Goal: Task Accomplishment & Management: Use online tool/utility

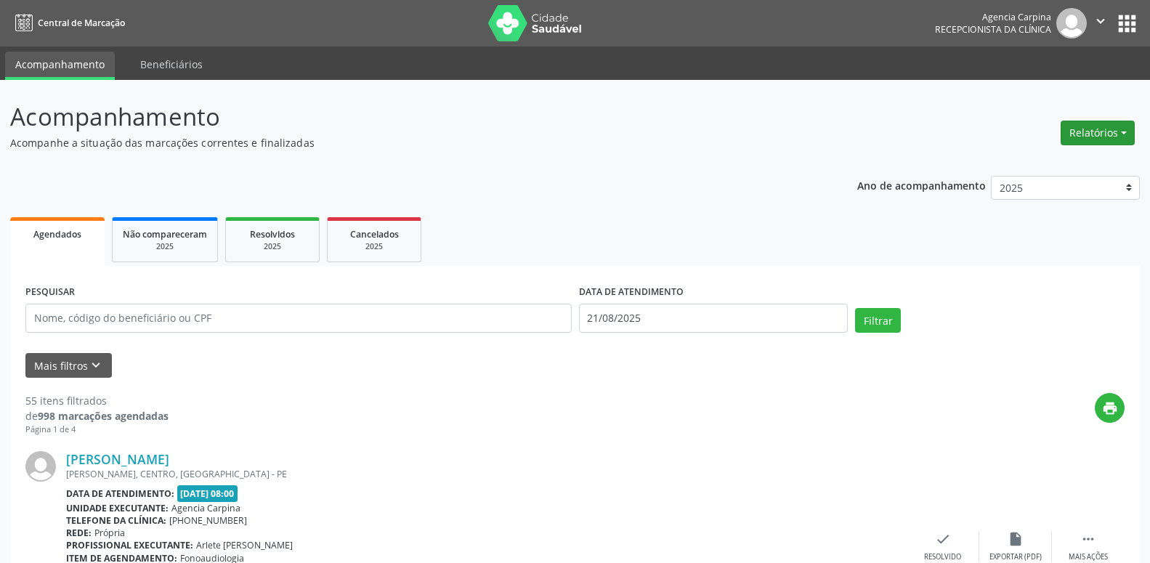
click at [1125, 126] on button "Relatórios" at bounding box center [1098, 133] width 74 height 25
click at [1056, 161] on link "Agendamentos" at bounding box center [1057, 164] width 156 height 20
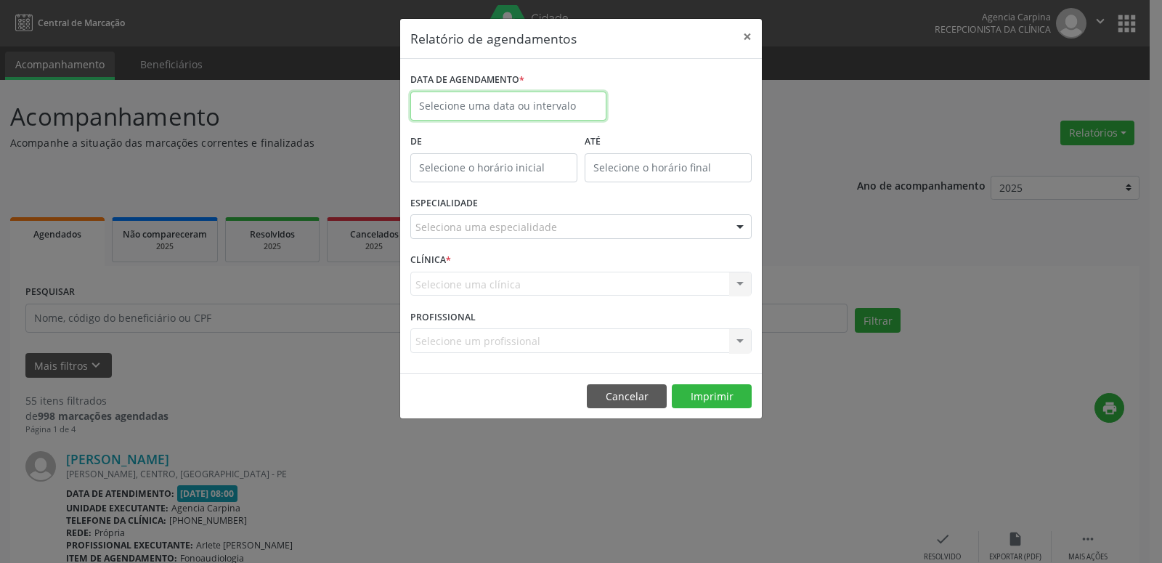
click at [583, 106] on input "text" at bounding box center [508, 106] width 196 height 29
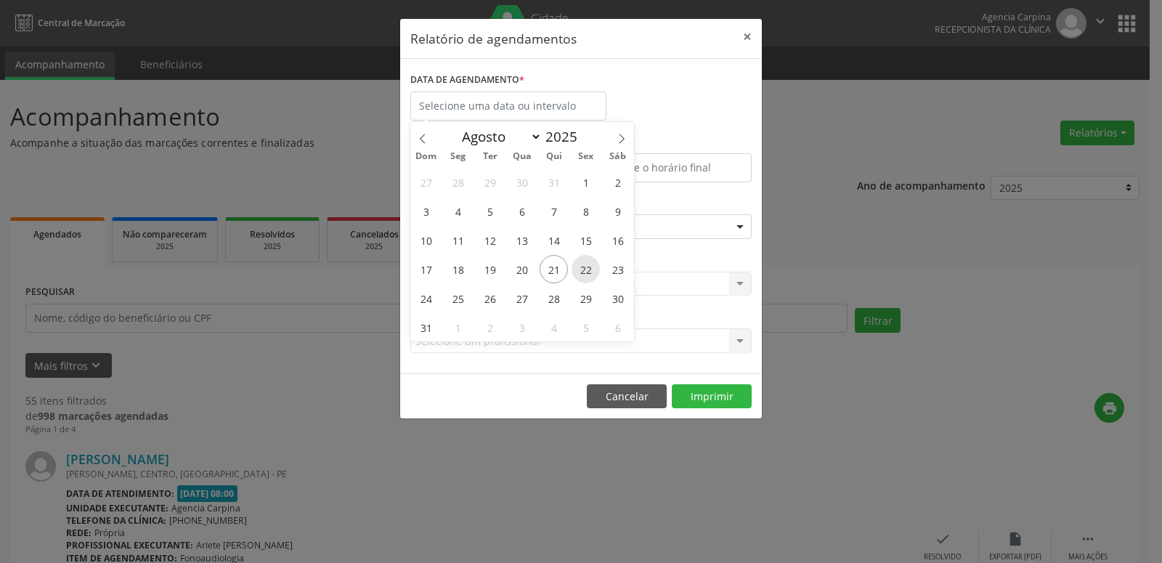
click at [590, 267] on span "22" at bounding box center [586, 269] width 28 height 28
type input "[DATE]"
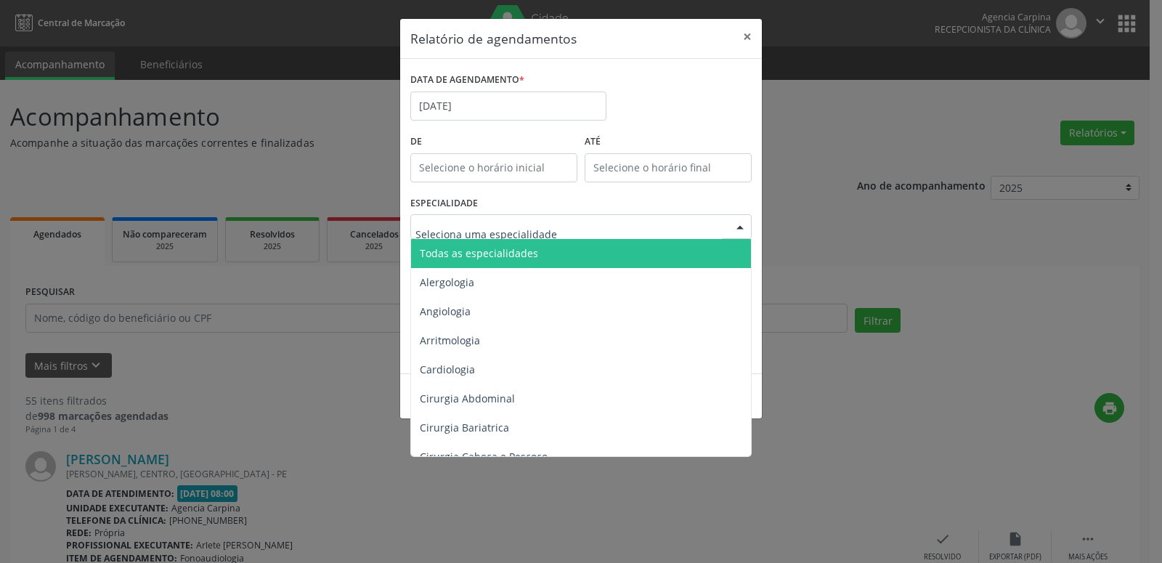
click at [739, 223] on div at bounding box center [740, 227] width 22 height 25
click at [641, 245] on span "Todas as especialidades" at bounding box center [582, 253] width 342 height 29
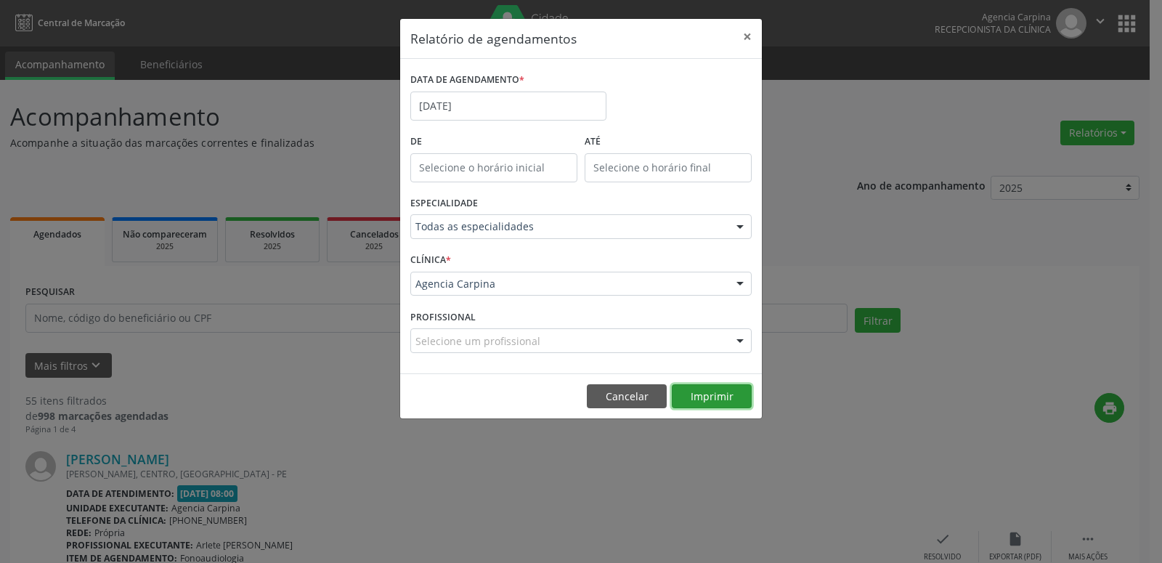
click at [703, 397] on button "Imprimir" at bounding box center [712, 396] width 80 height 25
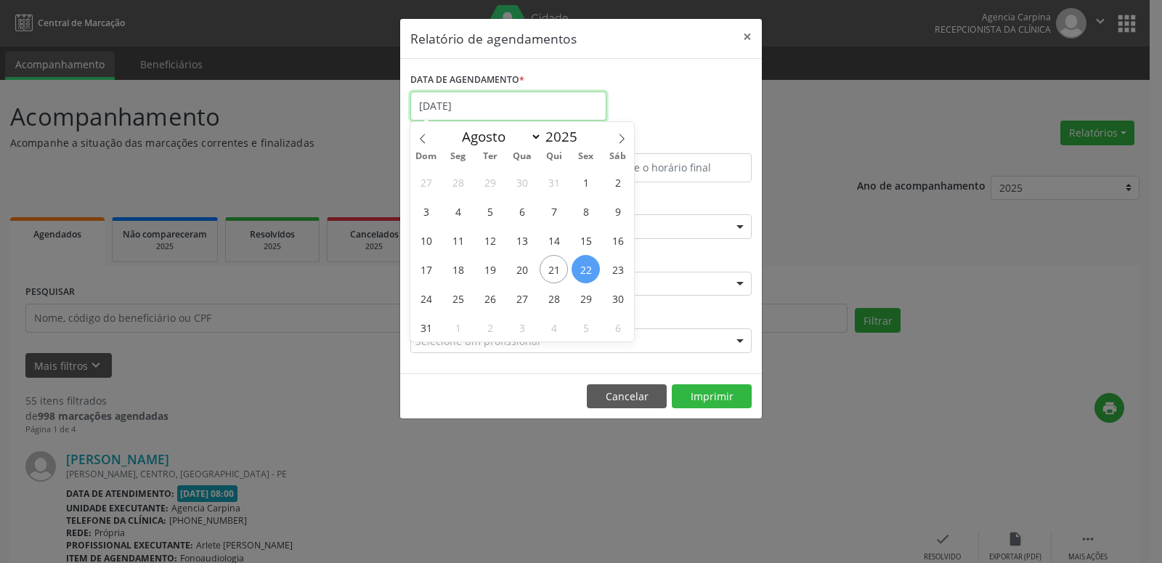
click at [467, 103] on input "[DATE]" at bounding box center [508, 106] width 196 height 29
click at [461, 303] on span "25" at bounding box center [458, 298] width 28 height 28
type input "[DATE]"
click at [461, 303] on span "25" at bounding box center [458, 298] width 28 height 28
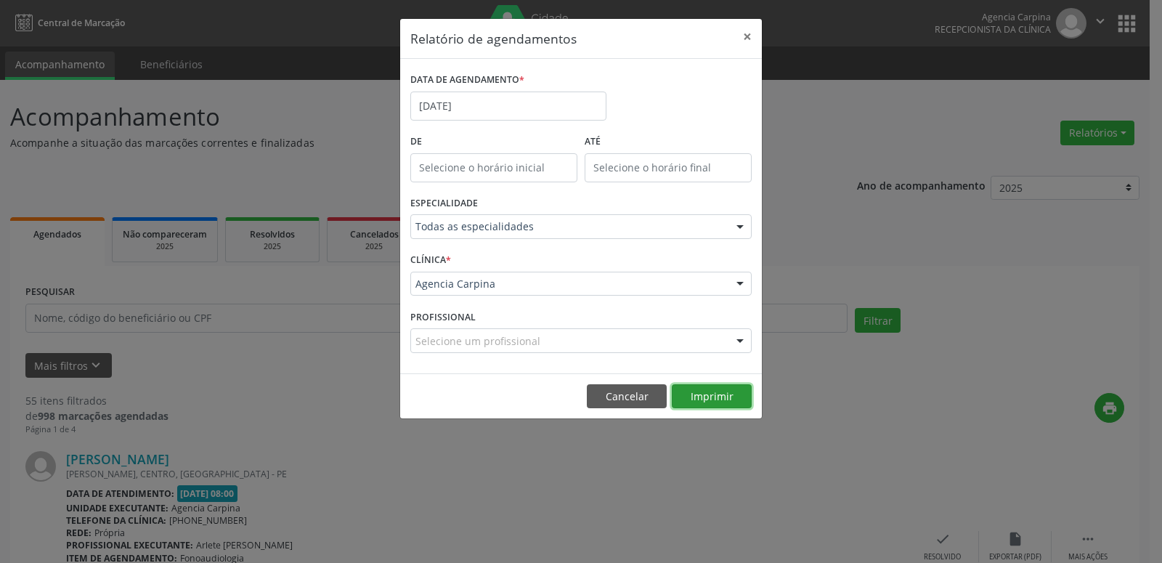
click at [727, 396] on button "Imprimir" at bounding box center [712, 396] width 80 height 25
click at [471, 99] on input "[DATE]" at bounding box center [508, 106] width 196 height 29
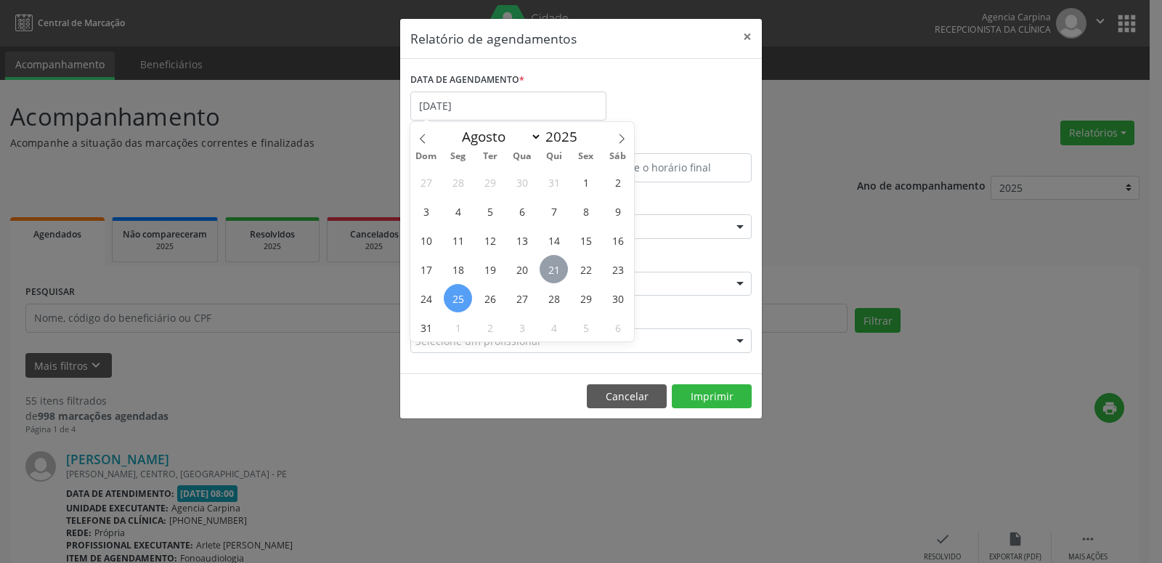
click at [560, 267] on span "21" at bounding box center [554, 269] width 28 height 28
type input "21/08/2025"
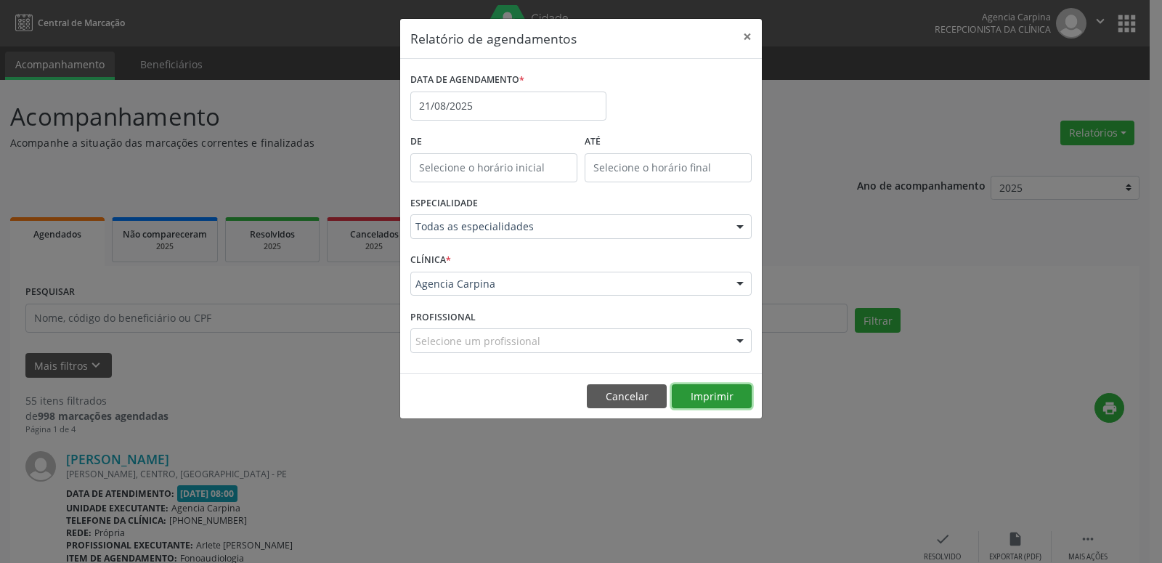
click at [713, 396] on button "Imprimir" at bounding box center [712, 396] width 80 height 25
